Goal: Task Accomplishment & Management: Complete application form

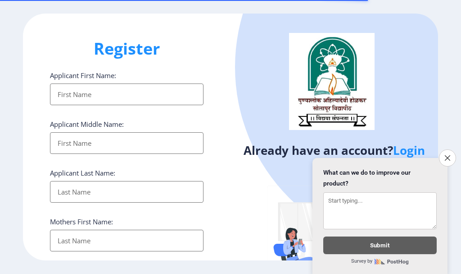
select select
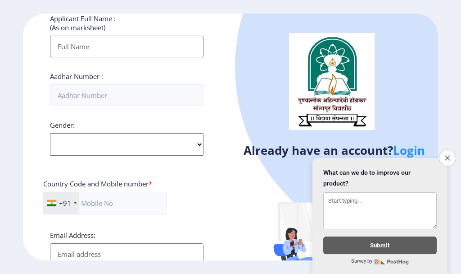
scroll to position [225, 0]
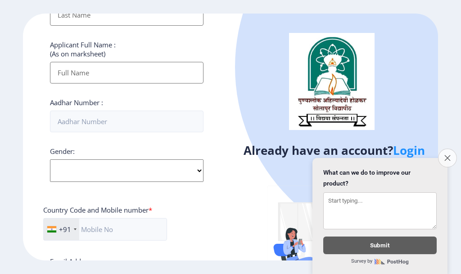
click at [445, 155] on icon "Close survey" at bounding box center [448, 158] width 6 height 6
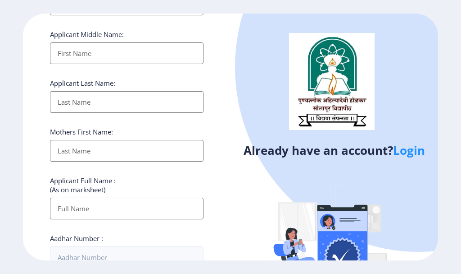
scroll to position [90, 0]
click at [414, 155] on link "Login" at bounding box center [409, 150] width 32 height 16
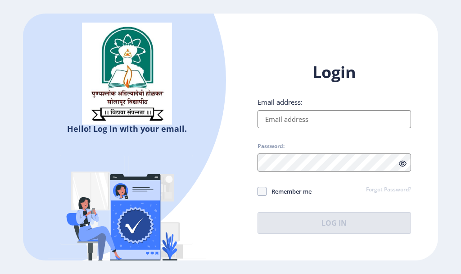
select select
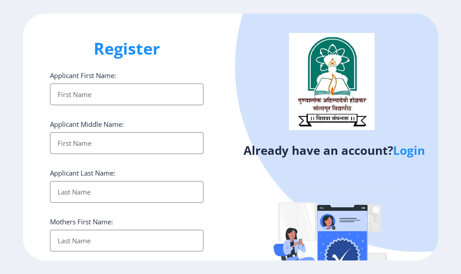
click at [97, 96] on input "Applicant First Name:" at bounding box center [127, 94] width 154 height 22
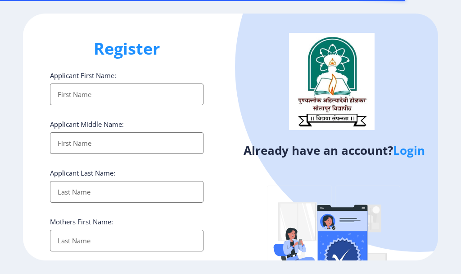
select select
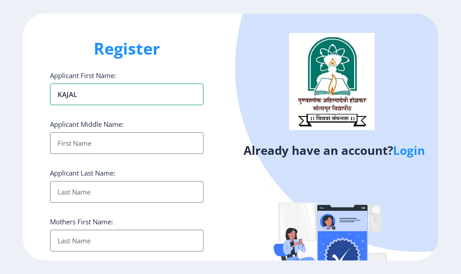
type input "KAJAL"
type input "[PERSON_NAME]"
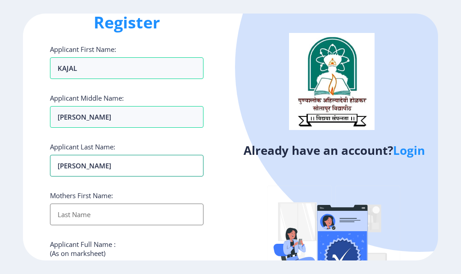
scroll to position [135, 0]
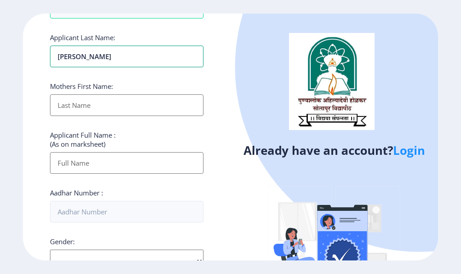
type input "[PERSON_NAME]"
click at [99, 106] on input "Applicant First Name:" at bounding box center [127, 105] width 154 height 22
type input "VIDYA"
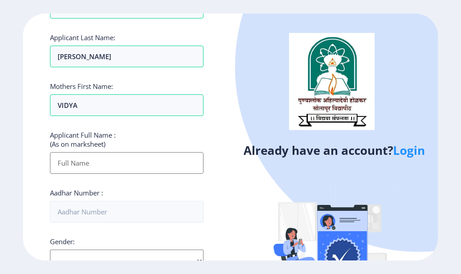
click at [87, 164] on input "Applicant First Name:" at bounding box center [127, 163] width 154 height 22
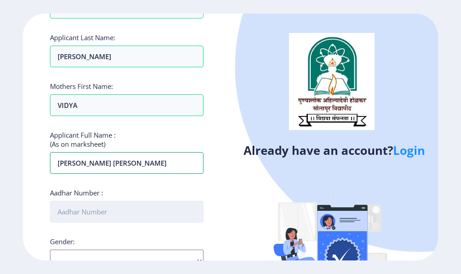
type input "[PERSON_NAME] [PERSON_NAME]"
click at [160, 203] on input "Aadhar Number :" at bounding box center [127, 212] width 154 height 22
click at [122, 214] on input "Aadhar Number :" at bounding box center [127, 212] width 154 height 22
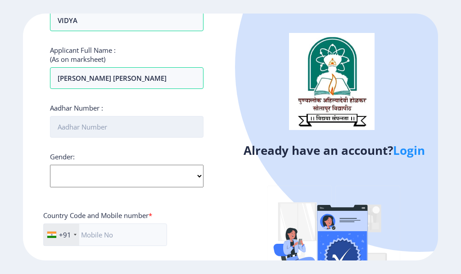
scroll to position [225, 0]
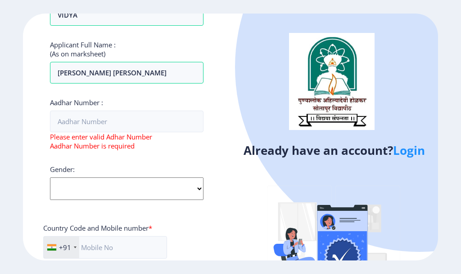
click at [110, 161] on div "Applicant First Name: [PERSON_NAME] Applicant Middle Name: [PERSON_NAME] Applic…" at bounding box center [127, 125] width 154 height 561
select select "[DEMOGRAPHIC_DATA]"
click at [50, 177] on select "Select Gender [DEMOGRAPHIC_DATA] [DEMOGRAPHIC_DATA] Other" at bounding box center [127, 188] width 154 height 23
click at [30, 177] on div "Register Applicant First Name: [PERSON_NAME] Applicant Middle Name: [PERSON_NAM…" at bounding box center [127, 137] width 208 height 246
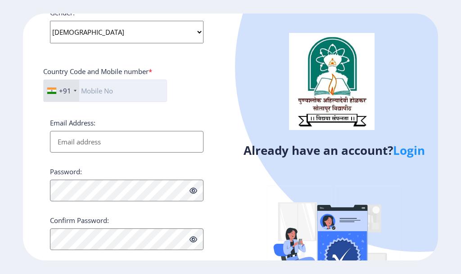
scroll to position [399, 0]
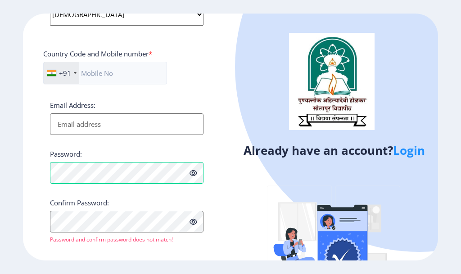
click at [193, 173] on icon at bounding box center [194, 172] width 8 height 7
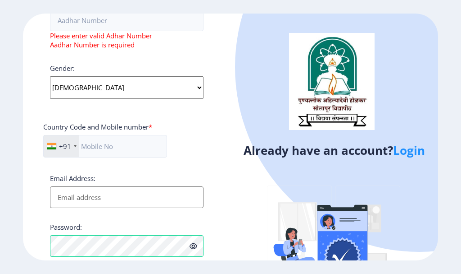
scroll to position [264, 0]
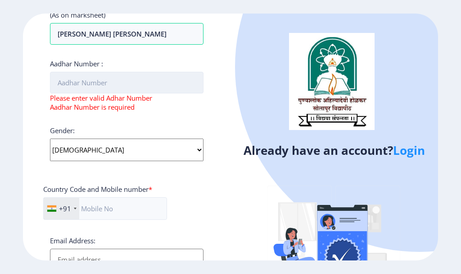
click at [100, 84] on input "Aadhar Number :" at bounding box center [127, 83] width 154 height 22
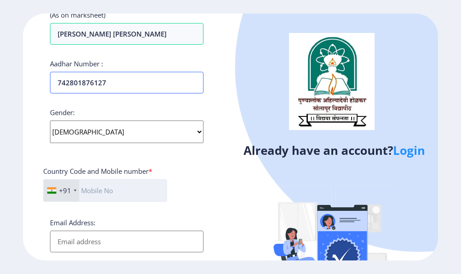
type input "742801876127"
click at [105, 191] on input "text" at bounding box center [105, 190] width 124 height 23
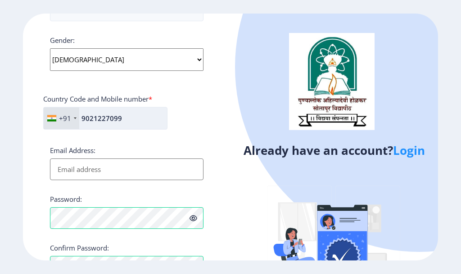
scroll to position [381, 0]
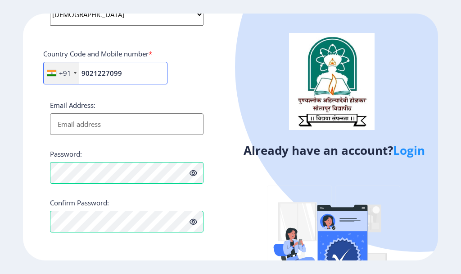
type input "9021227099"
click at [97, 120] on input "Email Address:" at bounding box center [127, 124] width 154 height 22
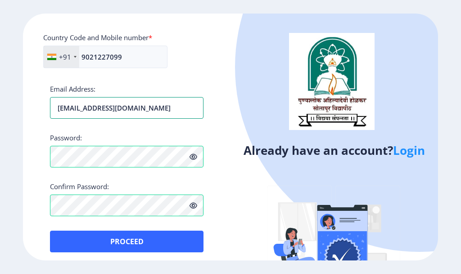
scroll to position [403, 0]
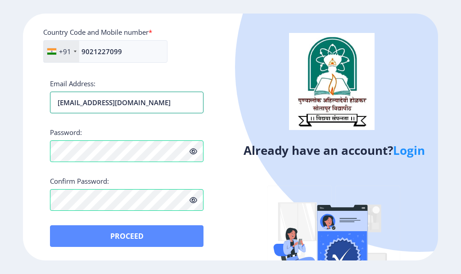
type input "[EMAIL_ADDRESS][DOMAIN_NAME]"
click at [128, 232] on button "Proceed" at bounding box center [127, 236] width 154 height 22
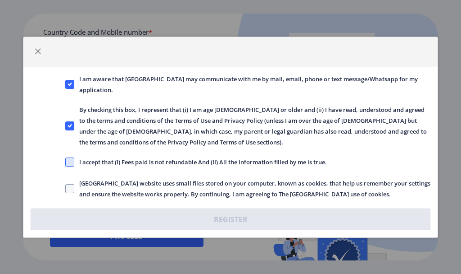
click at [71, 160] on span at bounding box center [69, 161] width 9 height 9
click at [66, 161] on input "I accept that (I) Fees paid is not refundable And (II) All the information fill…" at bounding box center [65, 161] width 0 height 0
checkbox input "true"
click at [72, 184] on span at bounding box center [69, 188] width 9 height 9
click at [66, 188] on input "[GEOGRAPHIC_DATA] website uses small files stored on your computer, known as co…" at bounding box center [65, 188] width 0 height 0
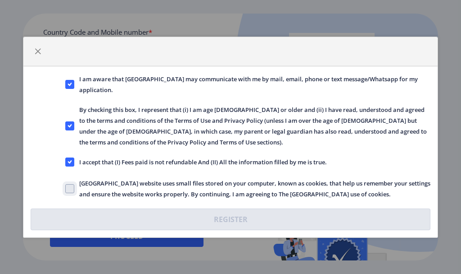
checkbox input "true"
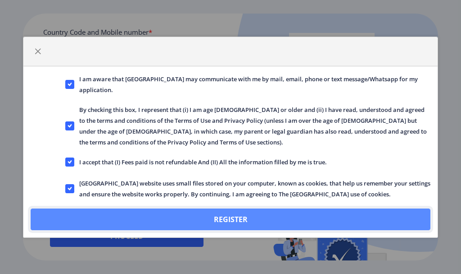
click at [242, 210] on button "Register" at bounding box center [231, 219] width 400 height 22
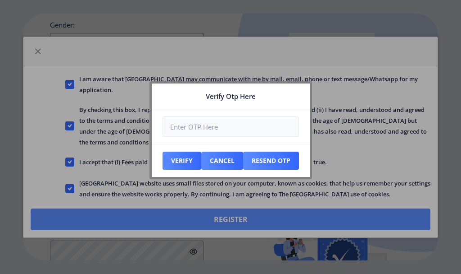
scroll to position [454, 0]
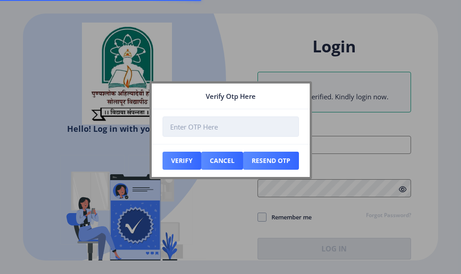
click at [246, 126] on input "number" at bounding box center [231, 126] width 137 height 20
click at [220, 128] on input "number" at bounding box center [231, 126] width 137 height 20
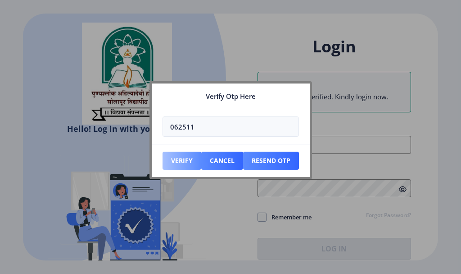
type input "062511"
click at [189, 155] on button "Verify" at bounding box center [182, 160] width 39 height 18
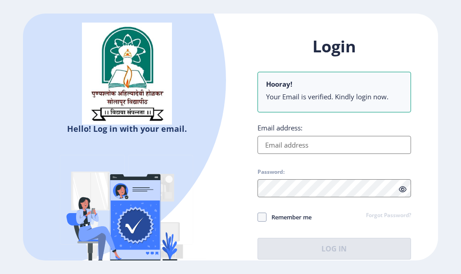
click at [279, 152] on input "Email address:" at bounding box center [335, 145] width 154 height 18
type input "[EMAIL_ADDRESS][DOMAIN_NAME]"
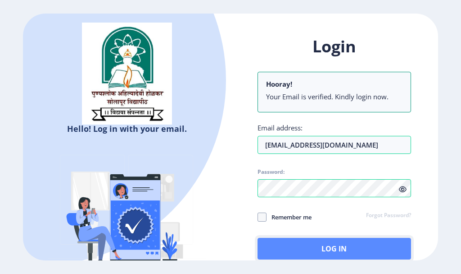
click at [338, 255] on button "Log In" at bounding box center [335, 249] width 154 height 22
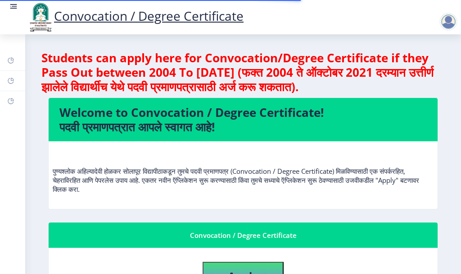
scroll to position [135, 0]
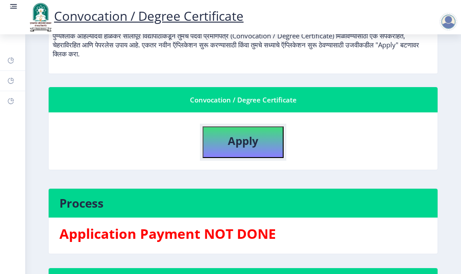
click at [230, 146] on b "Apply" at bounding box center [243, 140] width 31 height 15
select select
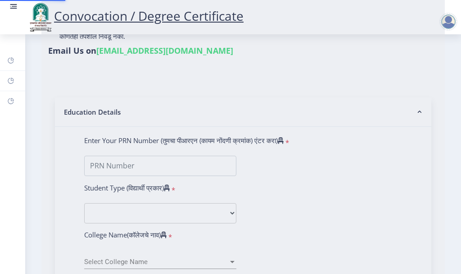
type input "[PERSON_NAME] [PERSON_NAME]"
type input "VIDYA"
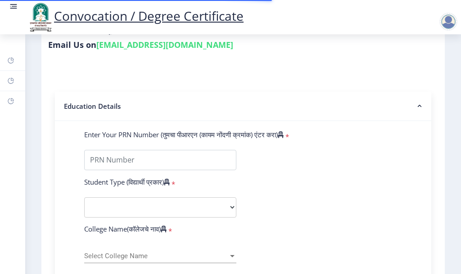
scroll to position [135, 0]
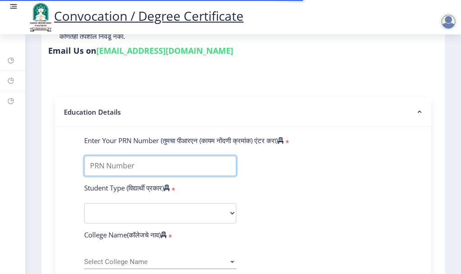
click at [124, 172] on input "Enter Your PRN Number (तुमचा पीआरएन (कायम नोंदणी क्रमांक) एंटर करा)" at bounding box center [160, 165] width 152 height 20
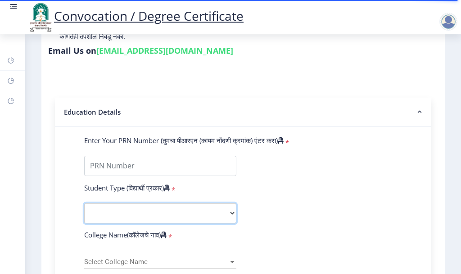
click at [126, 223] on select "Select Student Type Regular External" at bounding box center [160, 213] width 152 height 20
select select "Regular"
click at [84, 211] on select "Select Student Type Regular External" at bounding box center [160, 213] width 152 height 20
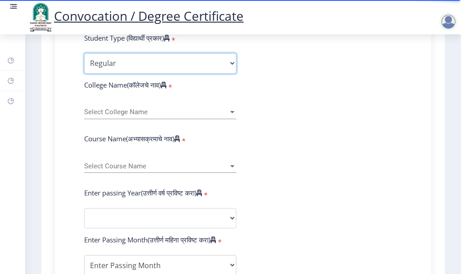
scroll to position [315, 0]
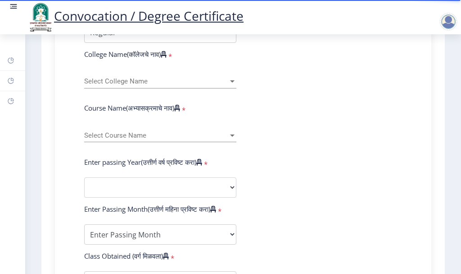
click at [147, 79] on div "Select College Name Select College Name" at bounding box center [160, 78] width 152 height 19
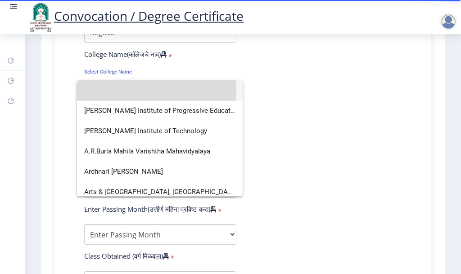
click at [148, 91] on input at bounding box center [159, 90] width 151 height 20
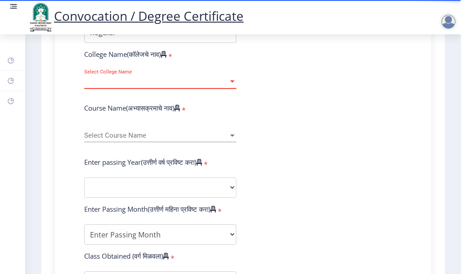
click at [147, 85] on span "Select College Name" at bounding box center [156, 82] width 144 height 8
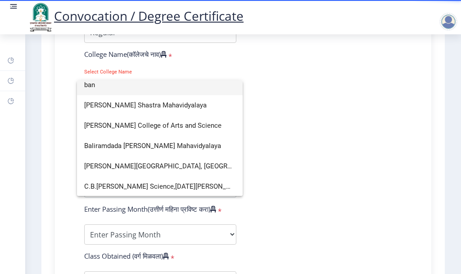
scroll to position [0, 0]
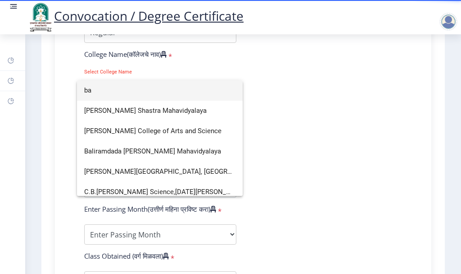
type input "b"
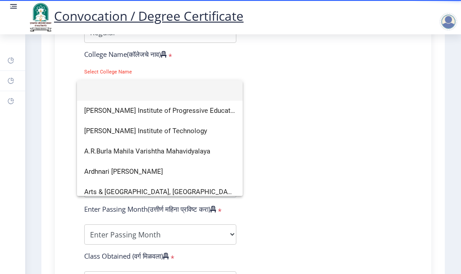
drag, startPoint x: 362, startPoint y: 74, endPoint x: 347, endPoint y: 78, distance: 15.0
click at [362, 75] on div at bounding box center [230, 137] width 461 height 274
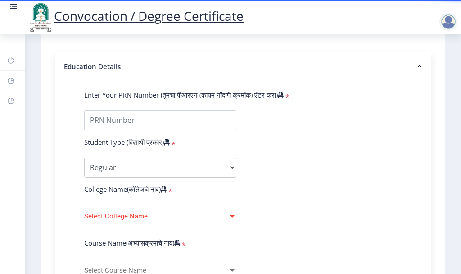
scroll to position [180, 0]
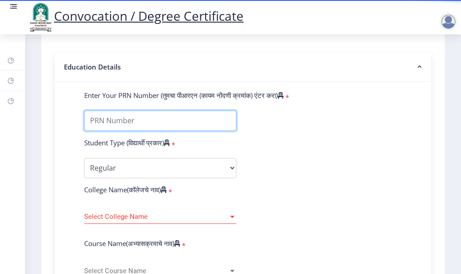
click at [153, 126] on input "Enter Your PRN Number (तुमचा पीआरएन (कायम नोंदणी क्रमांक) एंटर करा)" at bounding box center [160, 120] width 152 height 20
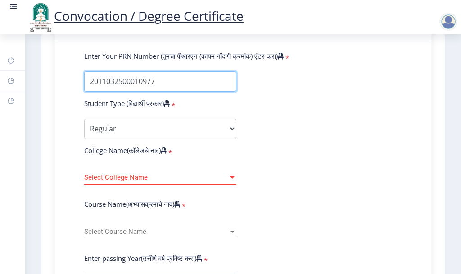
scroll to position [315, 0]
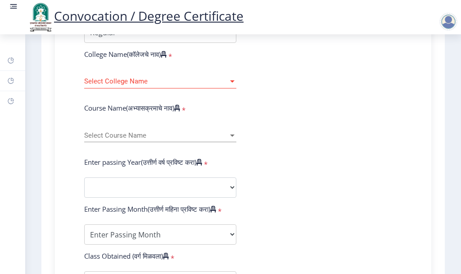
type input "2011032500010977"
click at [140, 142] on div "Select Course Name Select Course Name" at bounding box center [160, 132] width 152 height 19
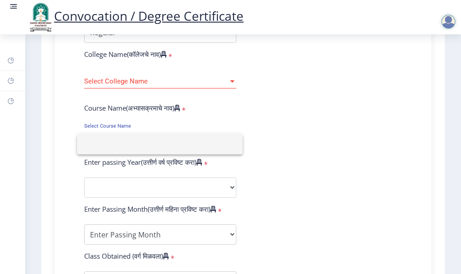
click at [143, 91] on div at bounding box center [230, 137] width 461 height 274
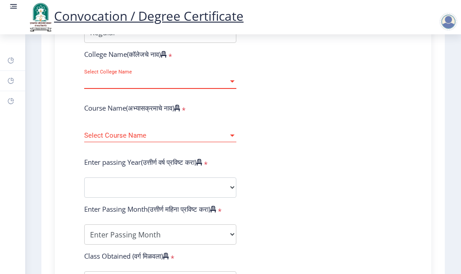
click at [143, 85] on span "Select College Name" at bounding box center [156, 82] width 144 height 8
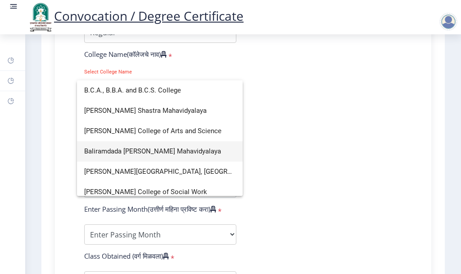
scroll to position [0, 0]
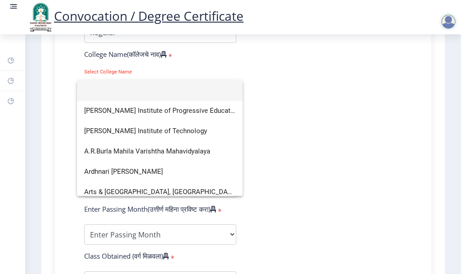
click at [124, 91] on input at bounding box center [159, 90] width 151 height 20
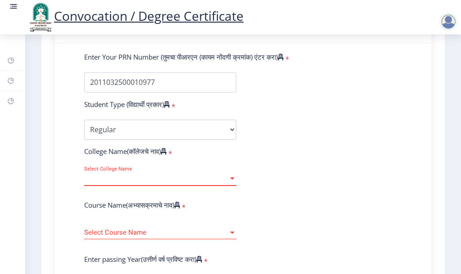
scroll to position [315, 0]
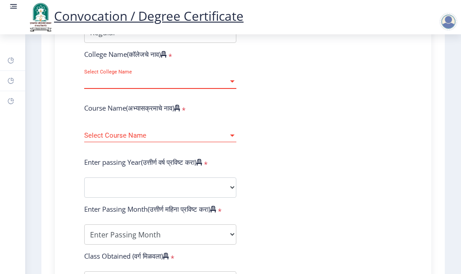
click at [131, 85] on span "Select College Name" at bounding box center [156, 82] width 144 height 8
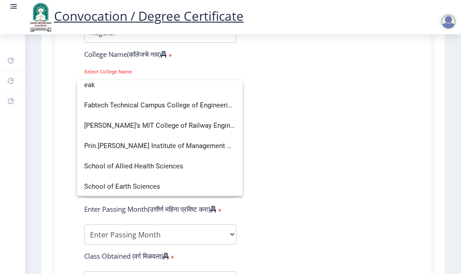
scroll to position [0, 0]
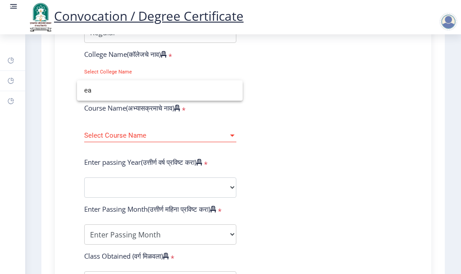
type input "e"
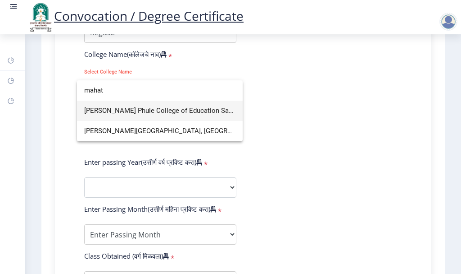
type input "mahat"
click at [176, 108] on span "[PERSON_NAME] Phule College of Education Sangola" at bounding box center [159, 110] width 151 height 20
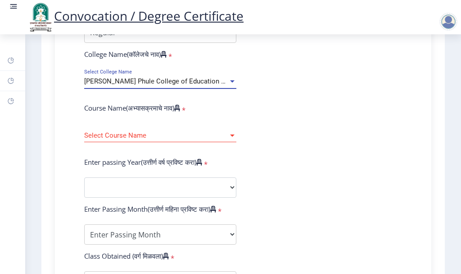
click at [133, 139] on span "Select Course Name" at bounding box center [156, 136] width 144 height 8
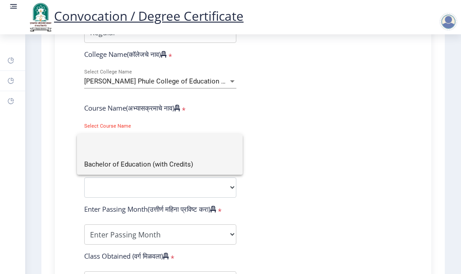
click at [131, 169] on span "Bachelor of Education (with Credits)" at bounding box center [159, 164] width 151 height 20
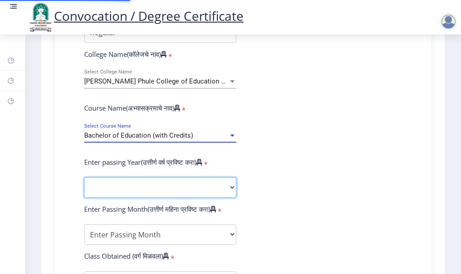
click at [119, 194] on select "2025 2024 2023 2022 2021 2020 2019 2018 2017 2016 2015 2014 2013 2012 2011 2010…" at bounding box center [160, 187] width 152 height 20
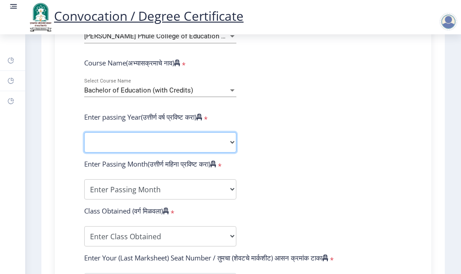
click at [144, 152] on select "2025 2024 2023 2022 2021 2020 2019 2018 2017 2016 2015 2014 2013 2012 2011 2010…" at bounding box center [160, 142] width 152 height 20
select select "2015"
click at [84, 141] on select "2025 2024 2023 2022 2021 2020 2019 2018 2017 2016 2015 2014 2013 2012 2011 2010…" at bounding box center [160, 142] width 152 height 20
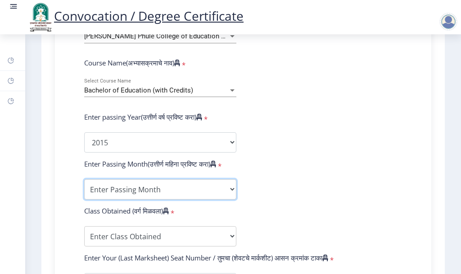
click at [159, 199] on select "Enter Passing Month March April May October November December" at bounding box center [160, 189] width 152 height 20
select select "March"
click at [84, 187] on select "Enter Passing Month March April May October November December" at bounding box center [160, 189] width 152 height 20
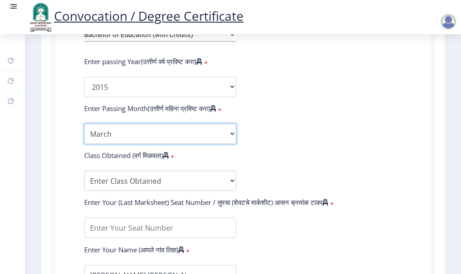
scroll to position [496, 0]
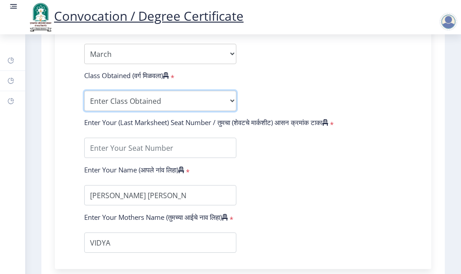
click at [121, 108] on select "Enter Class Obtained FIRST CLASS WITH DISTINCTION FIRST CLASS HIGHER SECOND CLA…" at bounding box center [160, 101] width 152 height 20
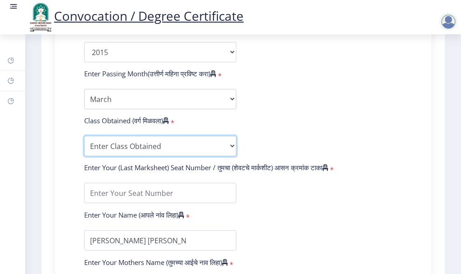
click at [128, 154] on select "Enter Class Obtained FIRST CLASS WITH DISTINCTION FIRST CLASS HIGHER SECOND CLA…" at bounding box center [160, 146] width 152 height 20
select select "FIRST CLASS"
click at [84, 144] on select "Enter Class Obtained FIRST CLASS WITH DISTINCTION FIRST CLASS HIGHER SECOND CLA…" at bounding box center [160, 146] width 152 height 20
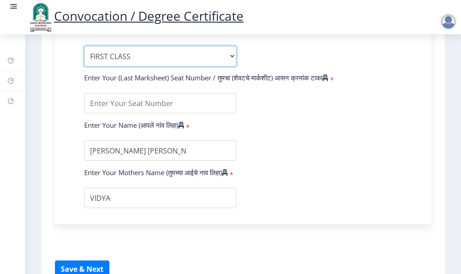
scroll to position [541, 0]
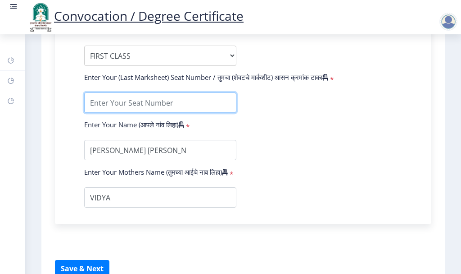
click at [156, 113] on input "textarea" at bounding box center [160, 102] width 152 height 20
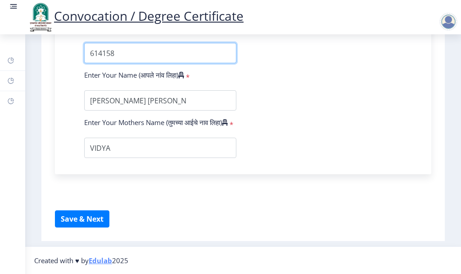
scroll to position [608, 0]
type input "614158"
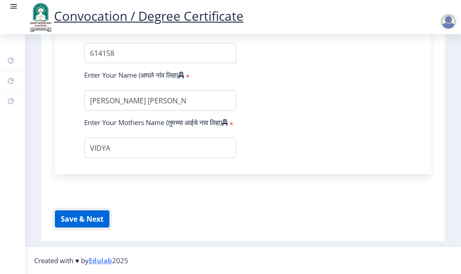
click at [90, 220] on button "Save & Next" at bounding box center [82, 218] width 55 height 17
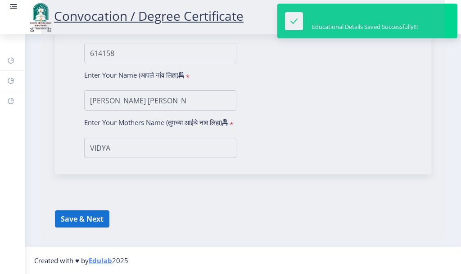
select select
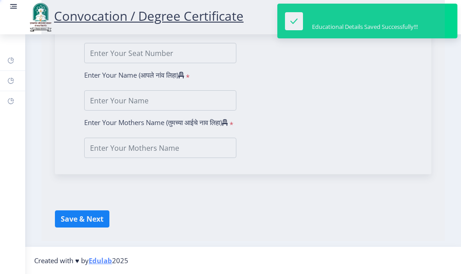
type input "[PERSON_NAME] [PERSON_NAME]"
type input "VIDYA"
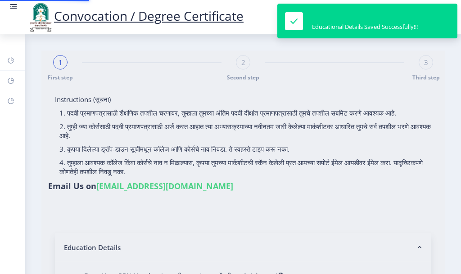
type input "2011032500010977"
select select "Regular"
select select "2015"
select select "March"
select select "FIRST CLASS"
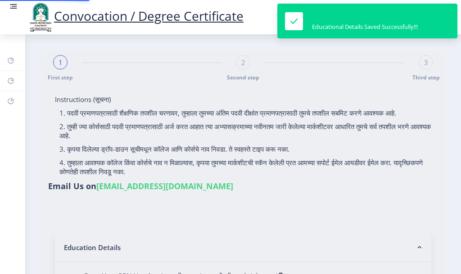
type input "614158"
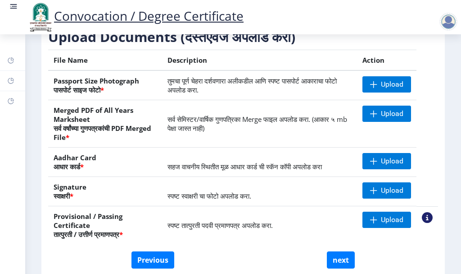
scroll to position [135, 0]
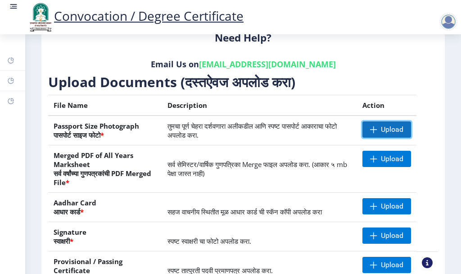
click at [375, 134] on span "Upload" at bounding box center [387, 129] width 49 height 16
click at [390, 132] on span "Upload" at bounding box center [392, 129] width 23 height 9
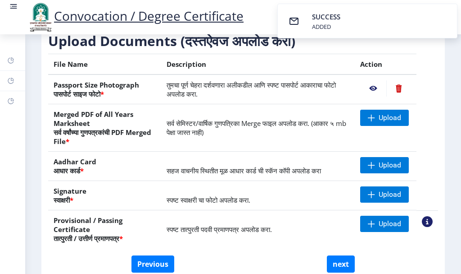
scroll to position [221, 0]
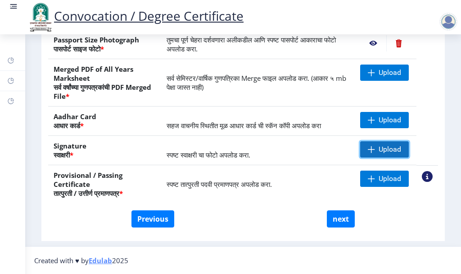
click at [384, 148] on span "Upload" at bounding box center [390, 149] width 23 height 9
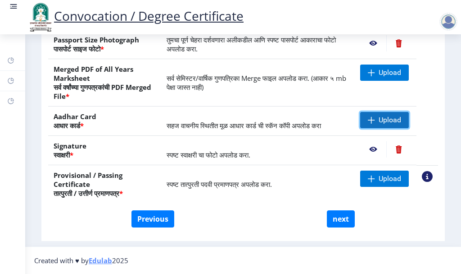
click at [383, 119] on span "Upload" at bounding box center [390, 119] width 23 height 9
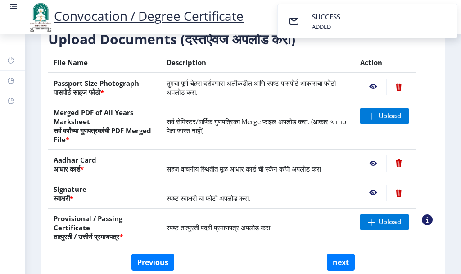
scroll to position [176, 0]
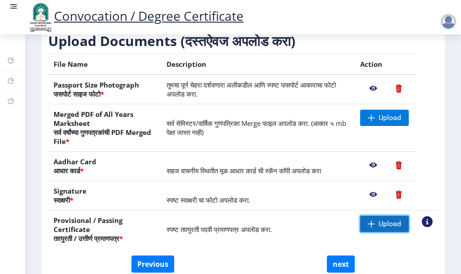
click at [381, 223] on span "Upload" at bounding box center [390, 223] width 23 height 9
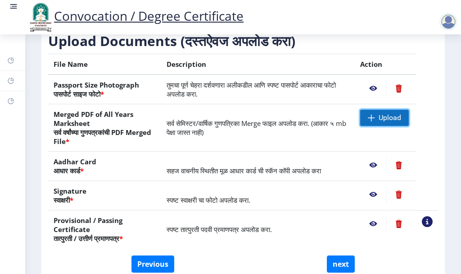
click at [379, 119] on span "Upload" at bounding box center [390, 117] width 23 height 9
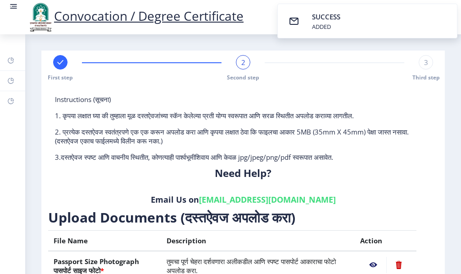
scroll to position [221, 0]
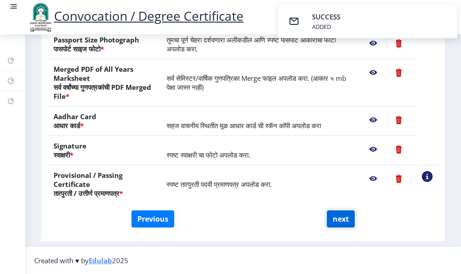
click at [341, 217] on button "next" at bounding box center [341, 218] width 28 height 17
select select
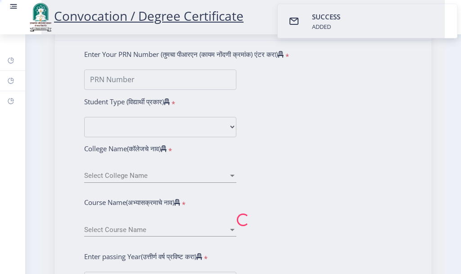
type input "[PERSON_NAME] [PERSON_NAME]"
type input "VIDYA"
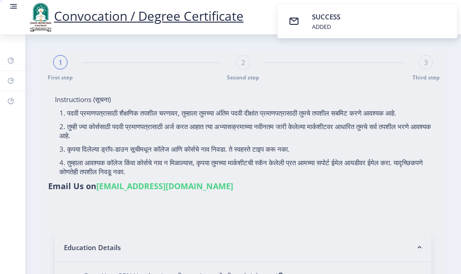
select select
type input "[PERSON_NAME] [PERSON_NAME]"
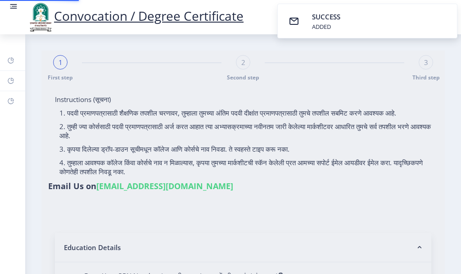
type input "VIDYA"
type input "2011032500010977"
select select "Regular"
select select "2015"
select select "March"
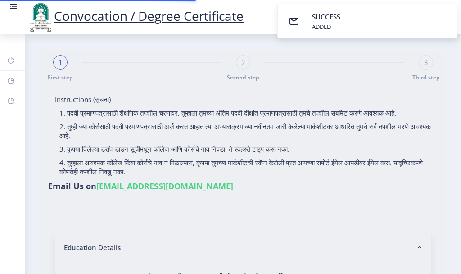
select select "FIRST CLASS"
type input "614158"
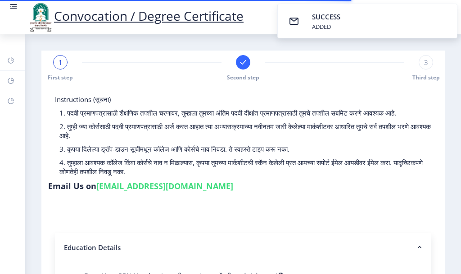
select select
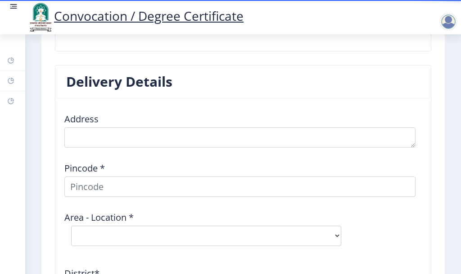
scroll to position [1127, 0]
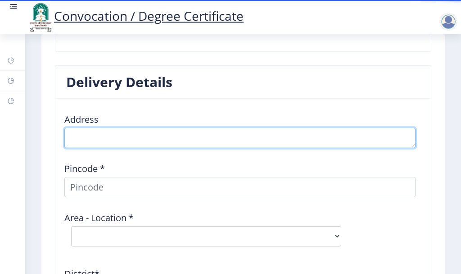
click at [133, 134] on textarea at bounding box center [240, 138] width 352 height 20
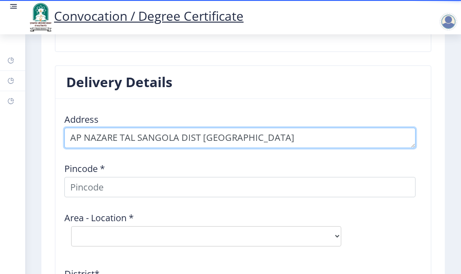
type textarea "AP NAZARE TAL SANGOLA DIST [GEOGRAPHIC_DATA]"
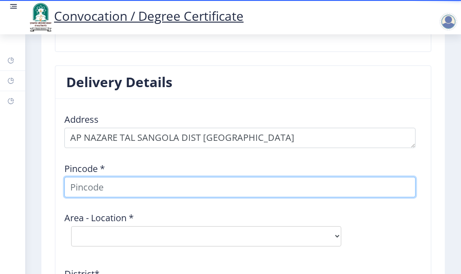
click at [88, 184] on input at bounding box center [240, 187] width 352 height 20
type input "413308"
select select
type input "413308"
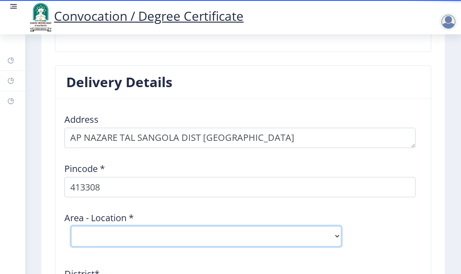
click at [113, 237] on select "Select Area Location [GEOGRAPHIC_DATA] B.O Balwadi [PERSON_NAME] B.O Chopadi B.…" at bounding box center [206, 236] width 270 height 20
select select "5: Object"
click at [71, 226] on select "Select Area Location [GEOGRAPHIC_DATA] B.O Balwadi [PERSON_NAME] B.O Chopadi B.…" at bounding box center [206, 236] width 270 height 20
type input "SOLAPUR"
type input "[GEOGRAPHIC_DATA]"
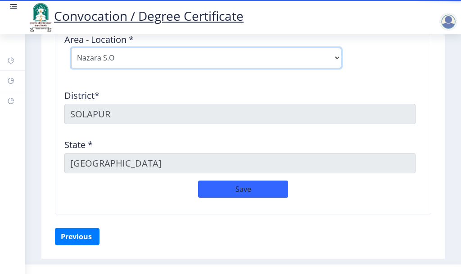
scroll to position [1307, 0]
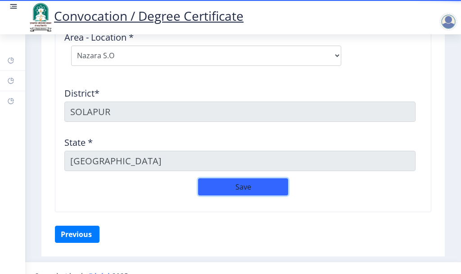
click at [235, 185] on button "Save" at bounding box center [243, 186] width 90 height 17
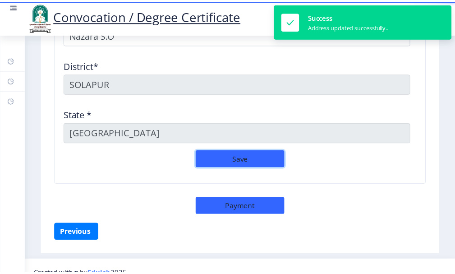
scroll to position [1339, 0]
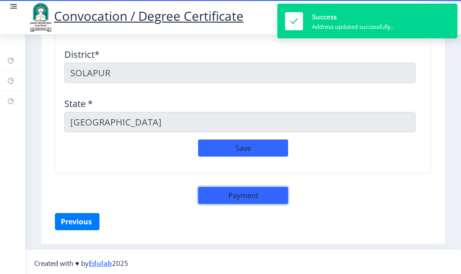
click at [253, 196] on button "Payment" at bounding box center [243, 195] width 90 height 17
select select "sealed"
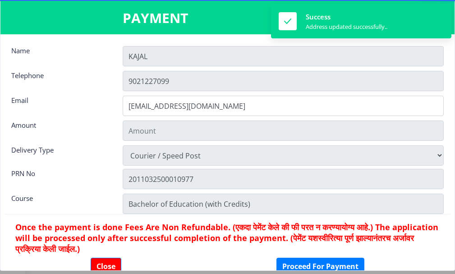
scroll to position [1331, 0]
type input "2885"
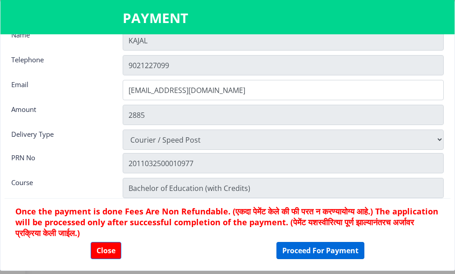
scroll to position [23, 0]
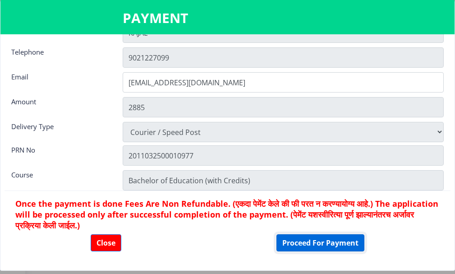
click at [299, 243] on button "Proceed For Payment" at bounding box center [320, 242] width 88 height 17
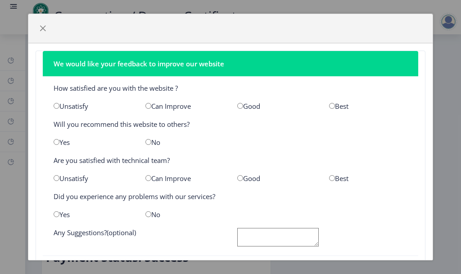
drag, startPoint x: 237, startPoint y: 105, endPoint x: 246, endPoint y: 130, distance: 26.8
click at [238, 104] on input "radio" at bounding box center [241, 106] width 6 height 6
radio input "true"
drag, startPoint x: 243, startPoint y: 169, endPoint x: 241, endPoint y: 179, distance: 10.1
click at [243, 169] on nb-card-body "How satisfied are you with the website ? Unsatisfy Can Improve Good Best Will y…" at bounding box center [231, 165] width 376 height 179
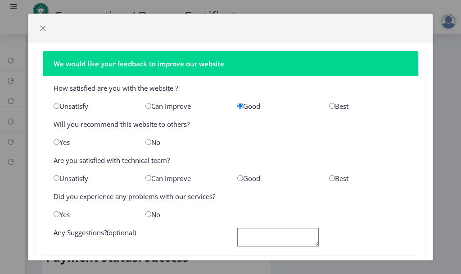
click at [239, 180] on input "radio" at bounding box center [241, 178] width 6 height 6
radio input "true"
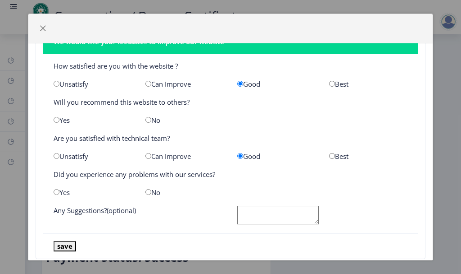
scroll to position [42, 0]
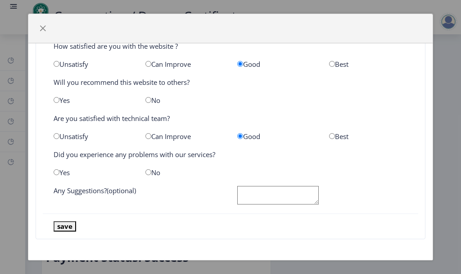
click at [146, 173] on input "radio" at bounding box center [149, 172] width 6 height 6
radio input "true"
click at [58, 226] on button "save" at bounding box center [65, 226] width 23 height 10
click at [42, 28] on span "button" at bounding box center [42, 28] width 7 height 7
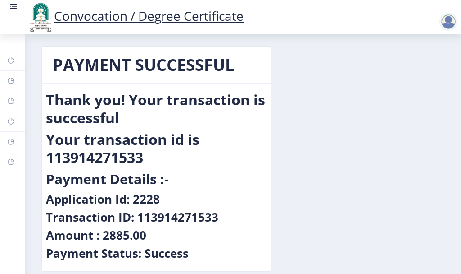
scroll to position [0, 0]
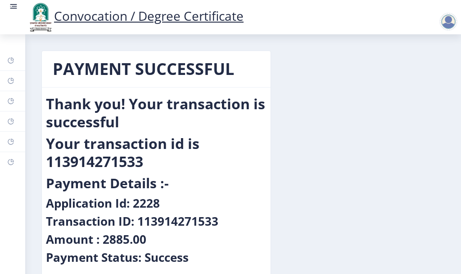
click at [450, 23] on div at bounding box center [449, 22] width 18 height 18
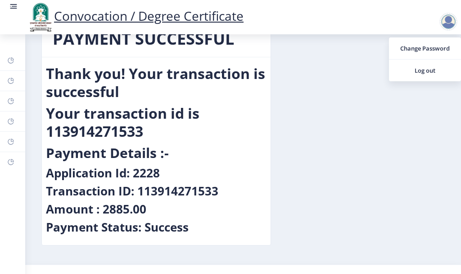
scroll to position [48, 0]
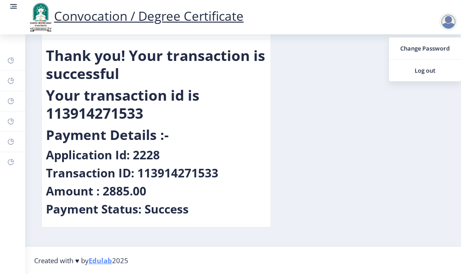
click at [91, 120] on h2 "Your transaction id is 113914271533" at bounding box center [156, 104] width 221 height 36
click at [90, 119] on h2 "Your transaction id is 113914271533" at bounding box center [156, 104] width 221 height 36
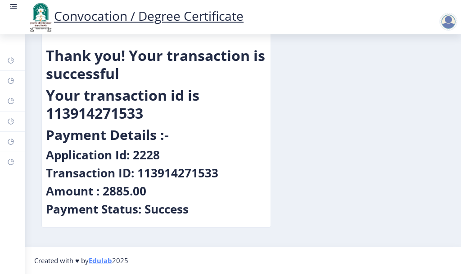
click at [88, 110] on h2 "Your transaction id is 113914271533" at bounding box center [156, 104] width 221 height 36
click at [80, 169] on h4 "Transaction ID: 113914271533" at bounding box center [132, 172] width 173 height 14
drag, startPoint x: 135, startPoint y: 155, endPoint x: 205, endPoint y: 152, distance: 70.4
click at [172, 156] on div "Application Id: 2228" at bounding box center [156, 156] width 221 height 18
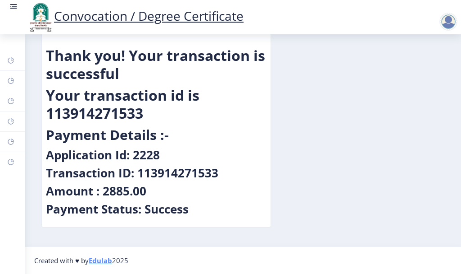
click at [205, 152] on div "Application Id: 2228" at bounding box center [156, 156] width 221 height 18
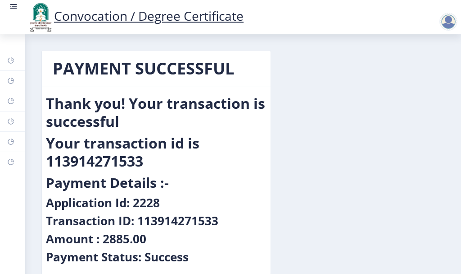
scroll to position [0, 0]
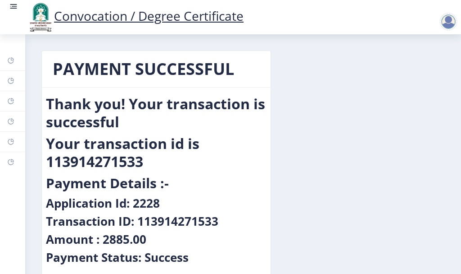
click at [447, 27] on div at bounding box center [449, 22] width 18 height 18
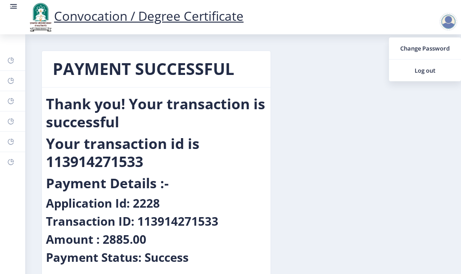
click at [15, 4] on rect at bounding box center [13, 6] width 9 height 9
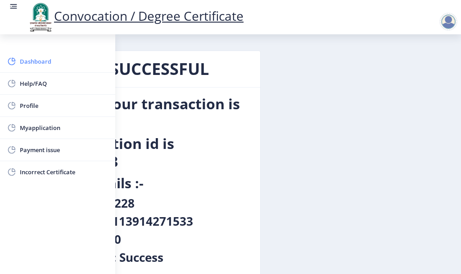
click at [33, 61] on span "Dashboard" at bounding box center [64, 61] width 88 height 11
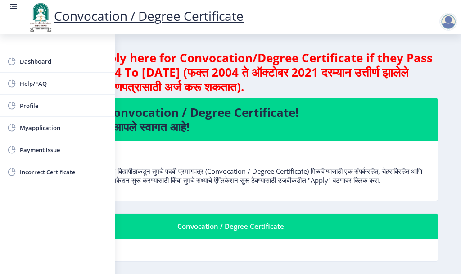
click at [238, 159] on p "पुण्यश्लोक अहिल्यादेवी होळकर सोलापूर विद्यापीठाकडून तुमचे पदवी प्रमाणपत्र (Conv…" at bounding box center [230, 166] width 407 height 36
click at [14, 8] on rect at bounding box center [13, 8] width 7 height 1
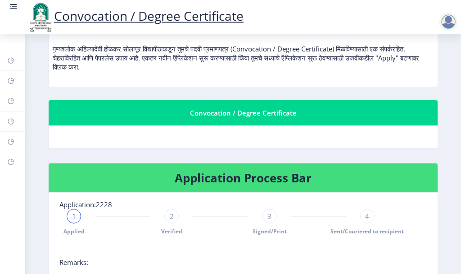
scroll to position [315, 0]
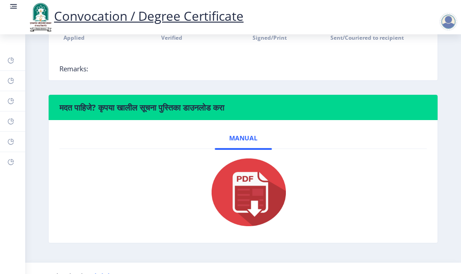
click at [250, 210] on img at bounding box center [243, 192] width 90 height 72
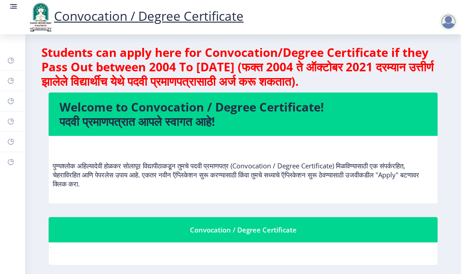
scroll to position [0, 0]
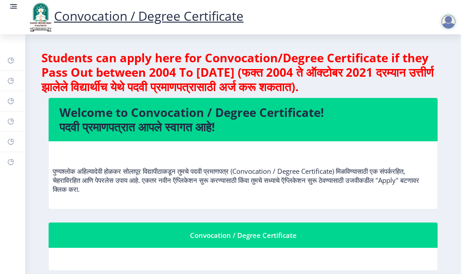
click at [12, 8] on rect at bounding box center [13, 8] width 7 height 1
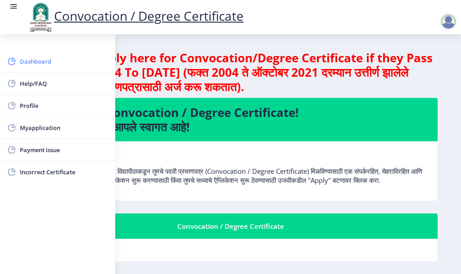
click at [36, 61] on span "Dashboard" at bounding box center [64, 61] width 88 height 11
click at [278, 171] on p "पुण्यश्लोक अहिल्यादेवी होळकर सोलापूर विद्यापीठाकडून तुमचे पदवी प्रमाणपत्र (Conv…" at bounding box center [230, 166] width 407 height 36
click at [14, 5] on rect at bounding box center [13, 4] width 7 height 1
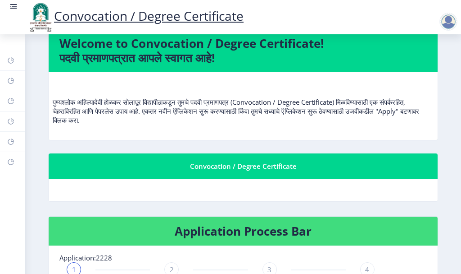
scroll to position [61, 0]
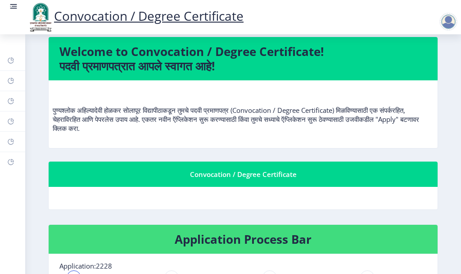
click at [244, 172] on div "Convocation / Degree Certificate" at bounding box center [243, 174] width 368 height 11
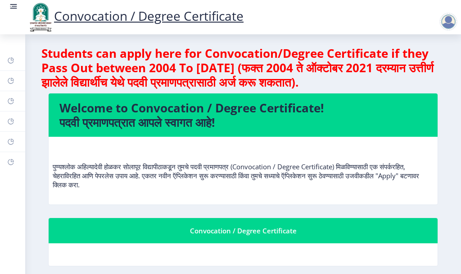
scroll to position [0, 0]
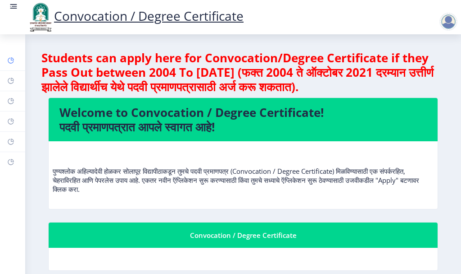
click at [11, 58] on icon at bounding box center [12, 58] width 3 height 3
click at [15, 1] on nav "Convocation / Degree Certificate" at bounding box center [230, 17] width 461 height 34
click at [15, 4] on rect at bounding box center [13, 6] width 9 height 9
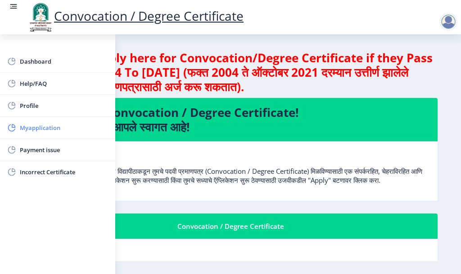
click at [35, 130] on span "Myapplication" at bounding box center [64, 127] width 88 height 11
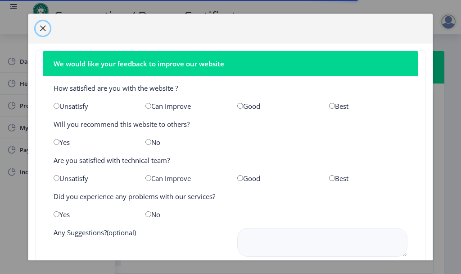
click at [41, 31] on span "button" at bounding box center [42, 28] width 7 height 7
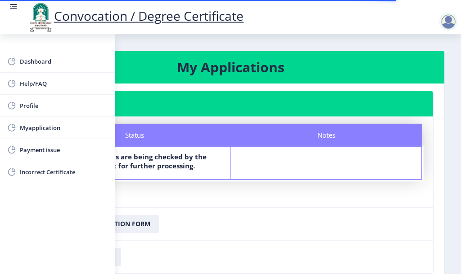
scroll to position [67, 0]
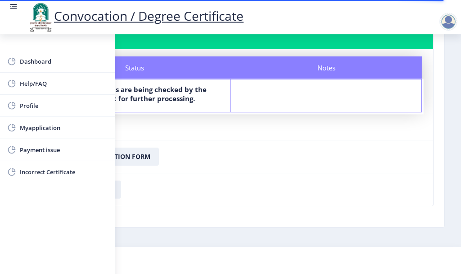
click at [14, 8] on rect at bounding box center [13, 6] width 9 height 9
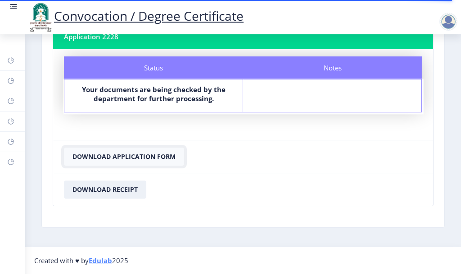
click at [143, 156] on button "Download Application Form" at bounding box center [124, 156] width 120 height 18
click at [110, 186] on button "Download Receipt" at bounding box center [105, 189] width 82 height 18
